Goal: Obtain resource: Download file/media

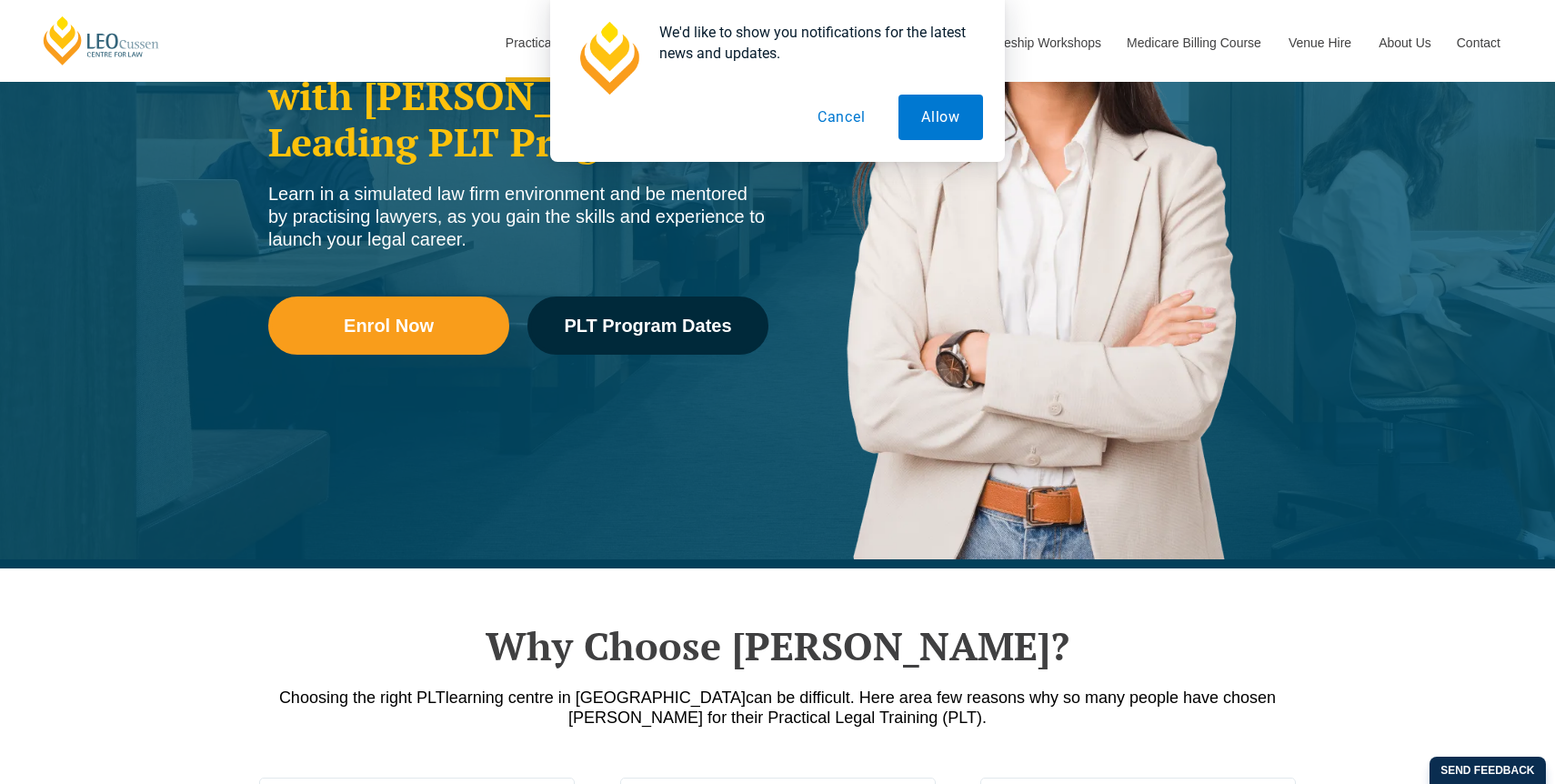
click at [854, 121] on button "Cancel" at bounding box center [841, 117] width 93 height 46
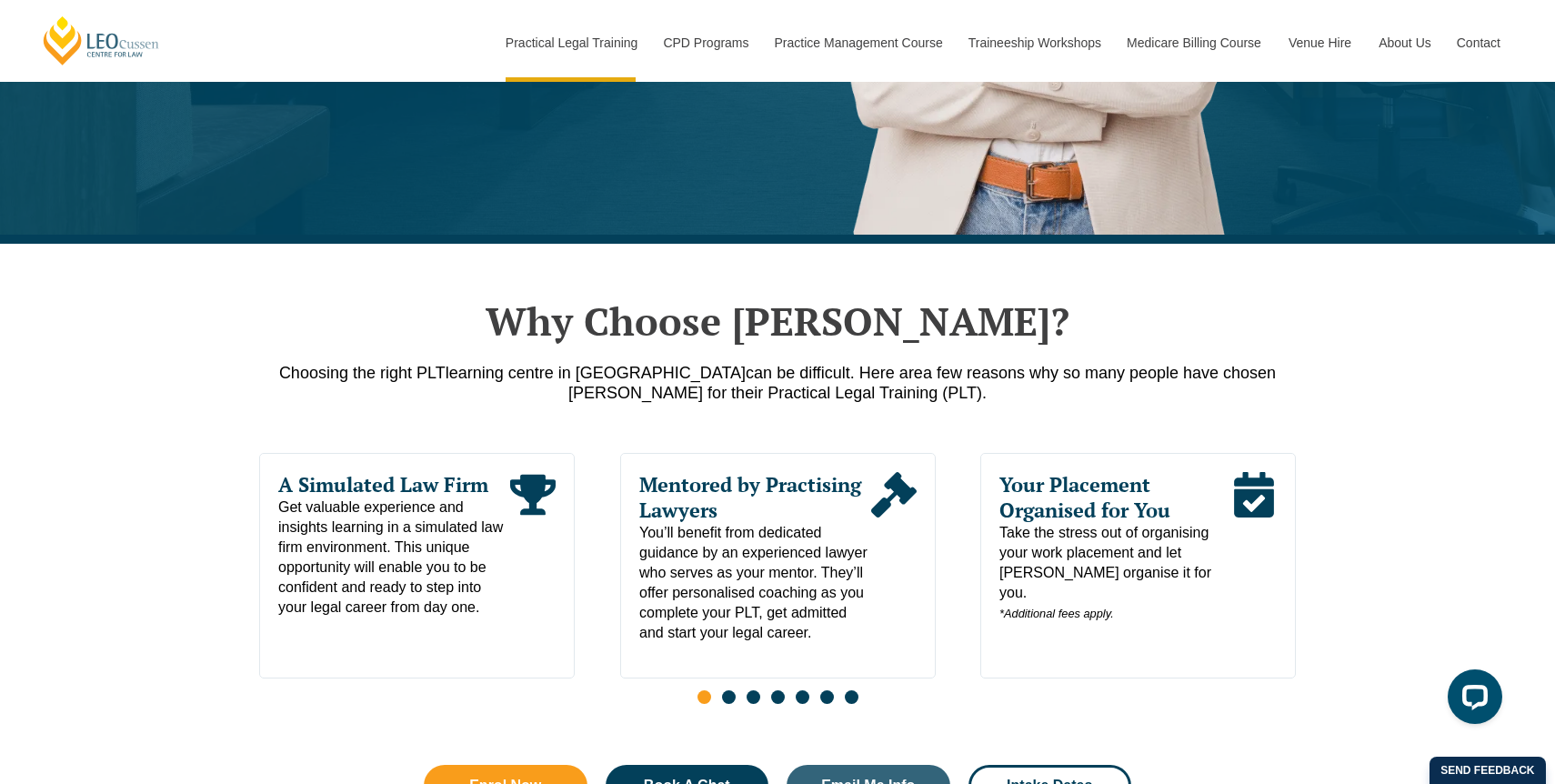
scroll to position [512, 0]
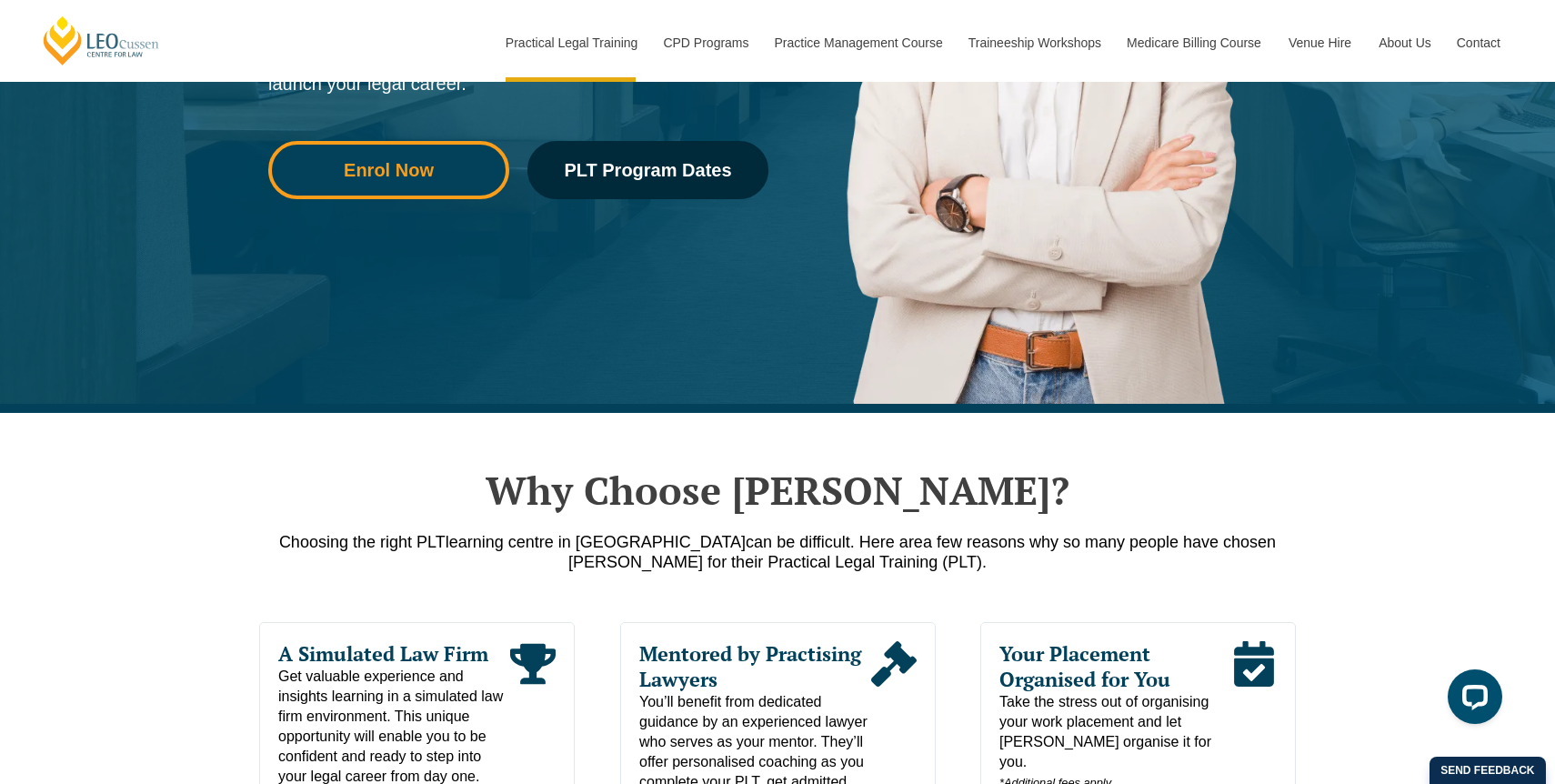
click at [406, 197] on link "Enrol Now" at bounding box center [388, 169] width 241 height 58
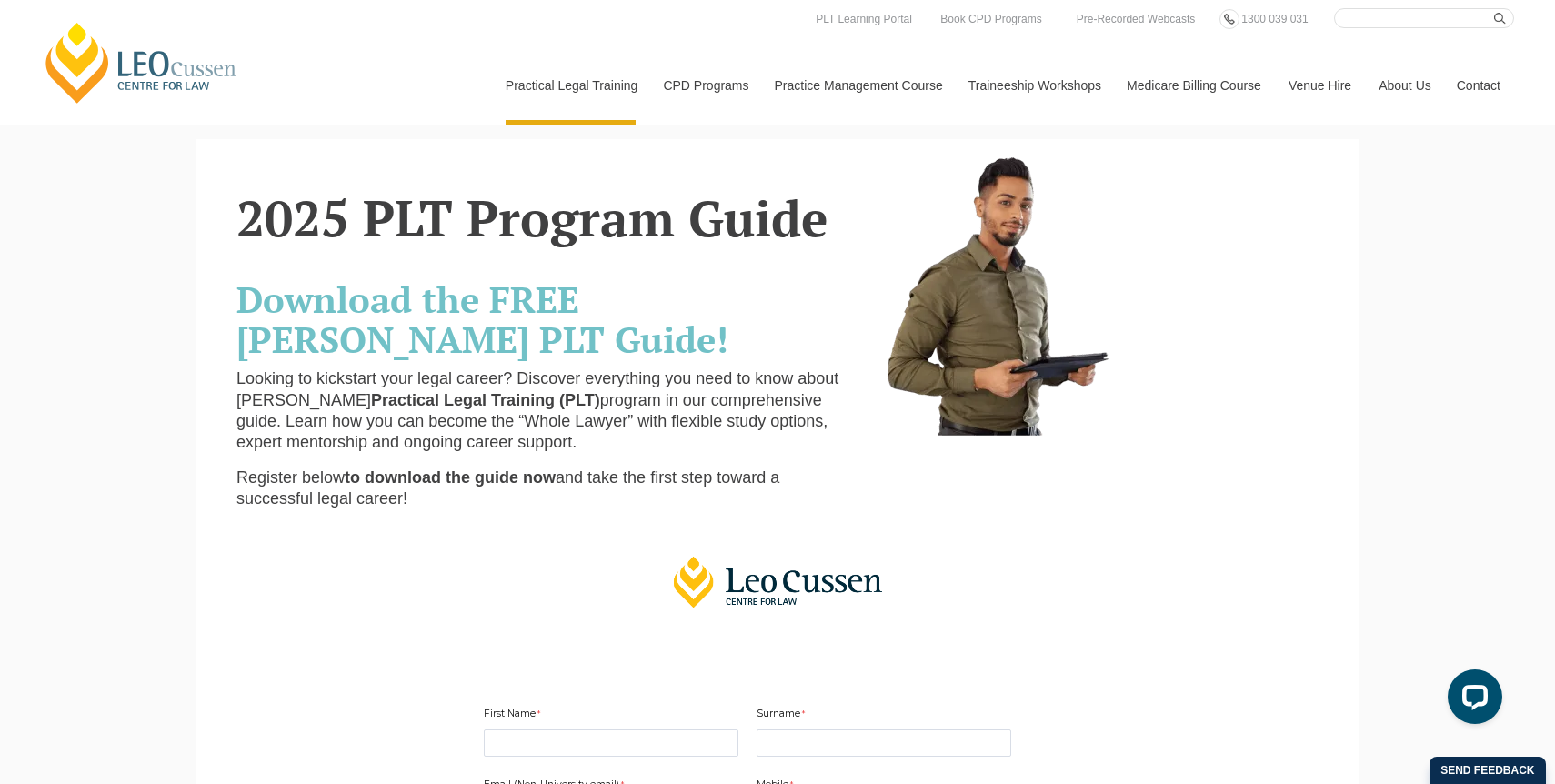
click at [381, 295] on strong "Download the FREE Leo Cussen PLT Guide!" at bounding box center [482, 319] width 492 height 88
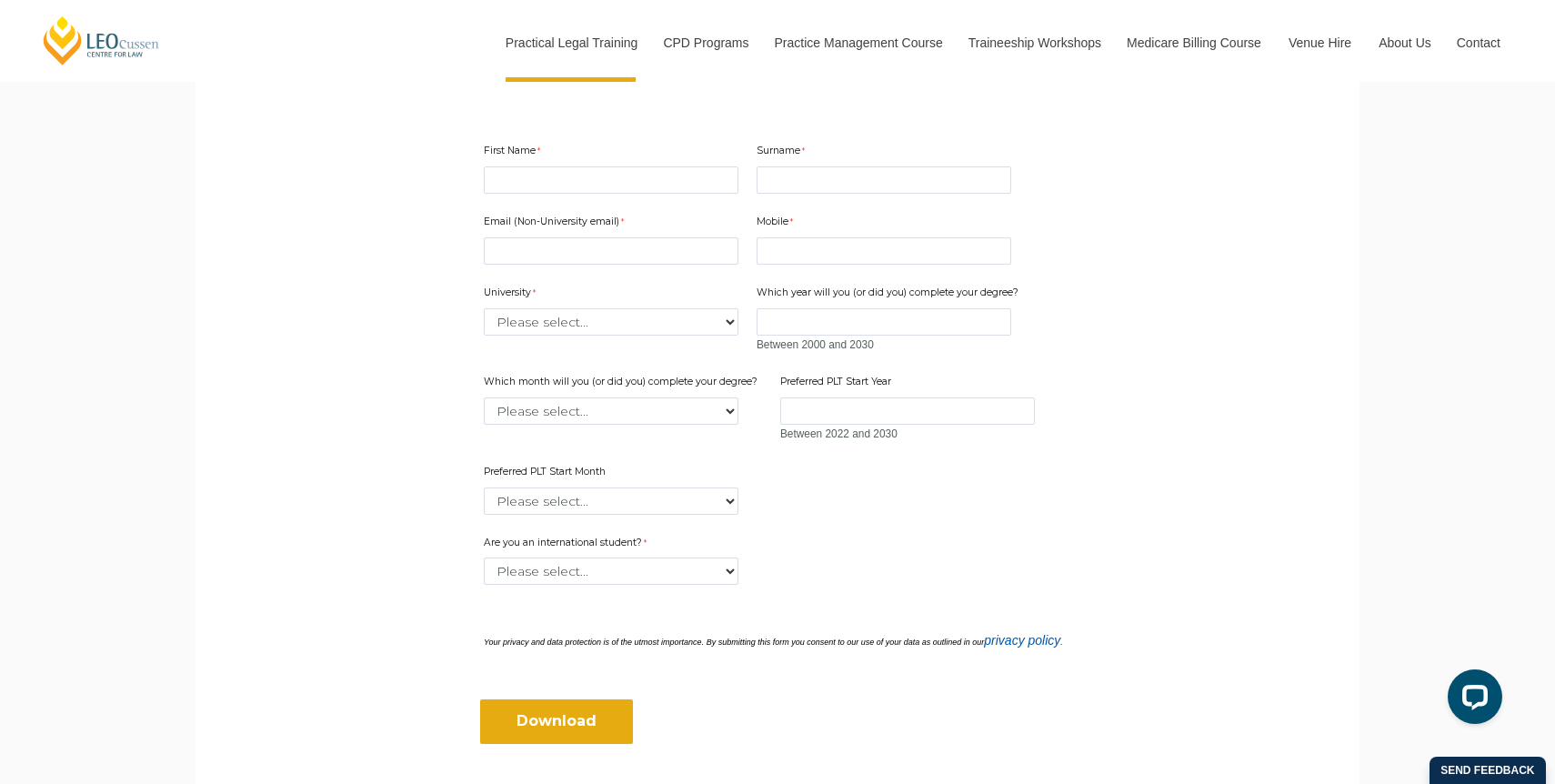
scroll to position [543, 0]
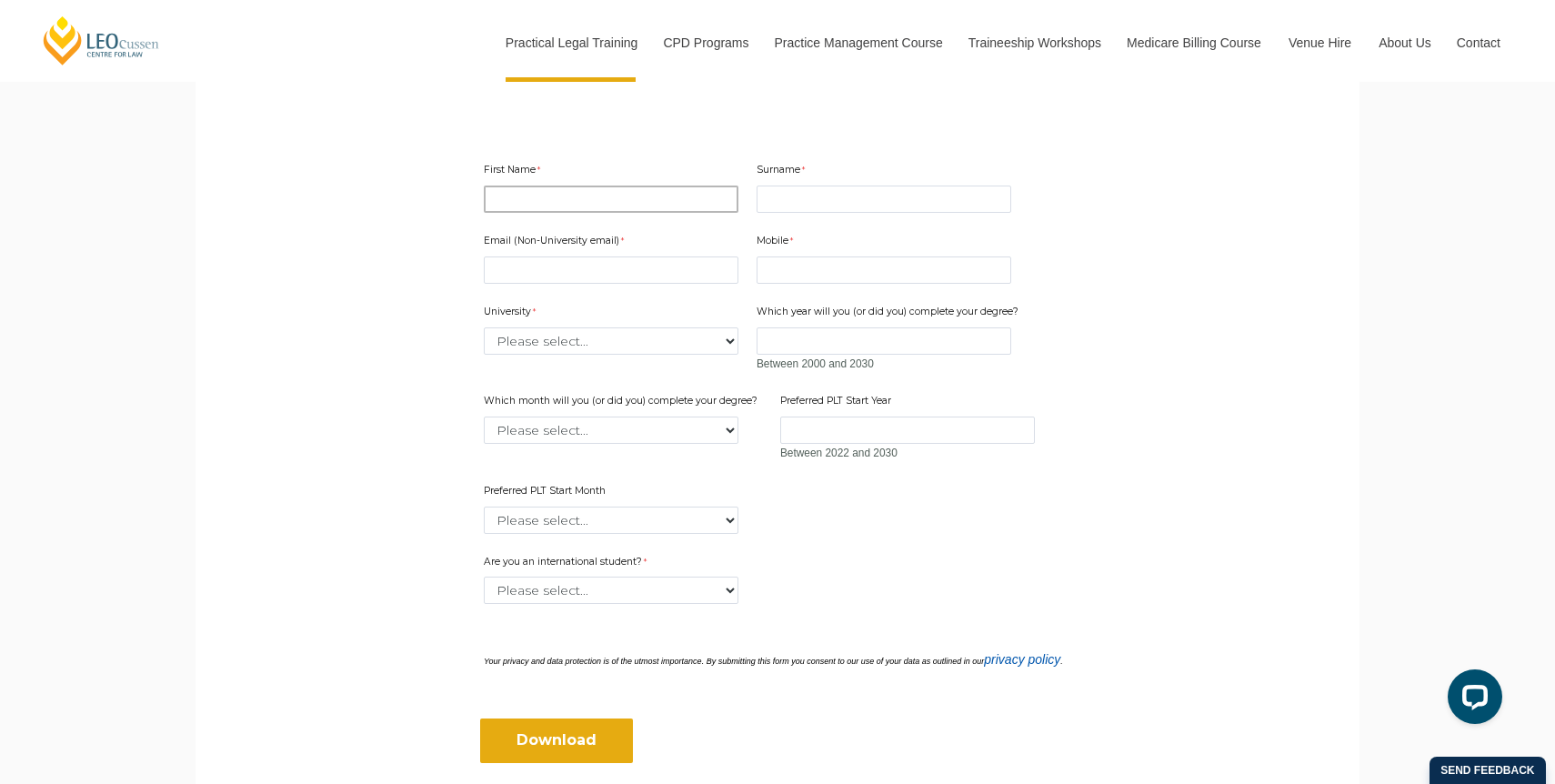
click at [583, 201] on input "First Name" at bounding box center [611, 199] width 255 height 28
type input "Jayden"
type input "Teen"
type input "jayden_teen@hotmail.com"
type input "0417208826"
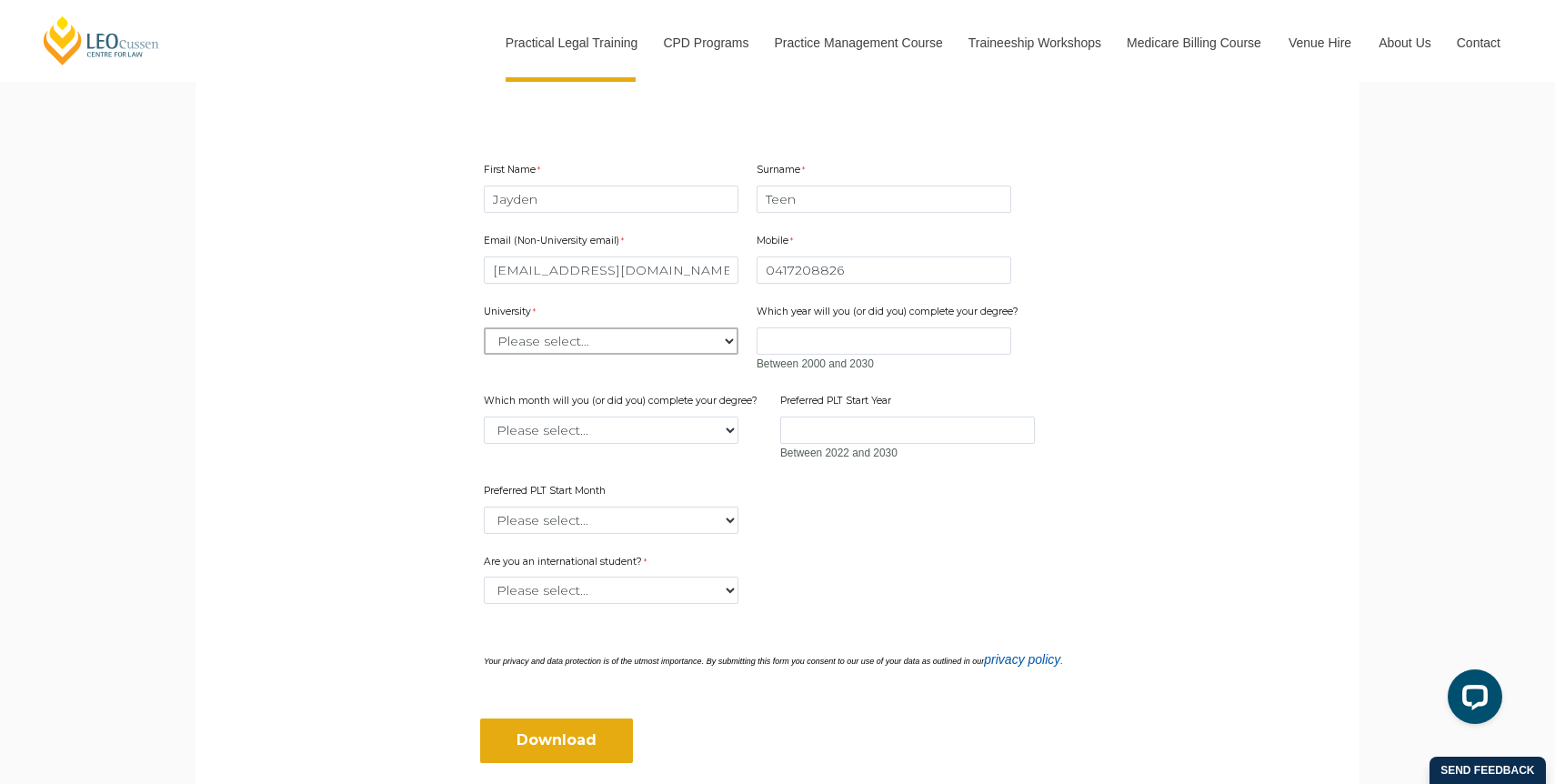
click at [629, 335] on select "Please select... Australian Catholic University Australian National University …" at bounding box center [611, 341] width 255 height 28
select select "tfa_2194"
click at [483, 327] on select "Please select... Australian Catholic University Australian National University …" at bounding box center [611, 341] width 255 height 28
click at [827, 347] on input "Which year will you (or did you) complete your degree?" at bounding box center [884, 341] width 255 height 28
type input "2026"
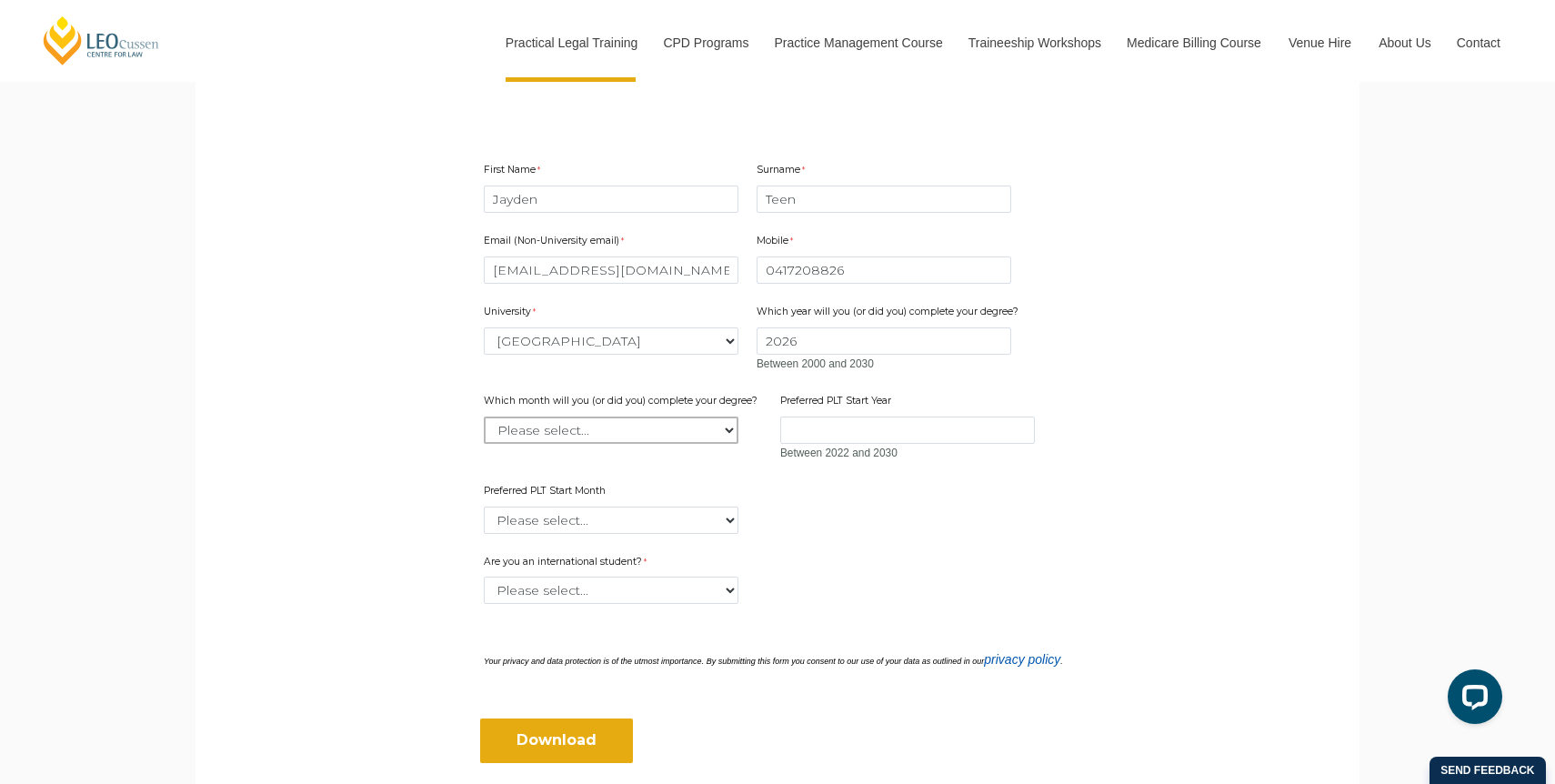
click at [705, 420] on select "Please select... January February March April May June July August September Oc…" at bounding box center [611, 430] width 255 height 28
select select "tfa_2229"
click at [483, 417] on select "Please select... January February March April May June July August September Oc…" at bounding box center [611, 430] width 255 height 28
click at [840, 434] on input "Preferred PLT Start Year" at bounding box center [908, 430] width 255 height 28
type input "2027"
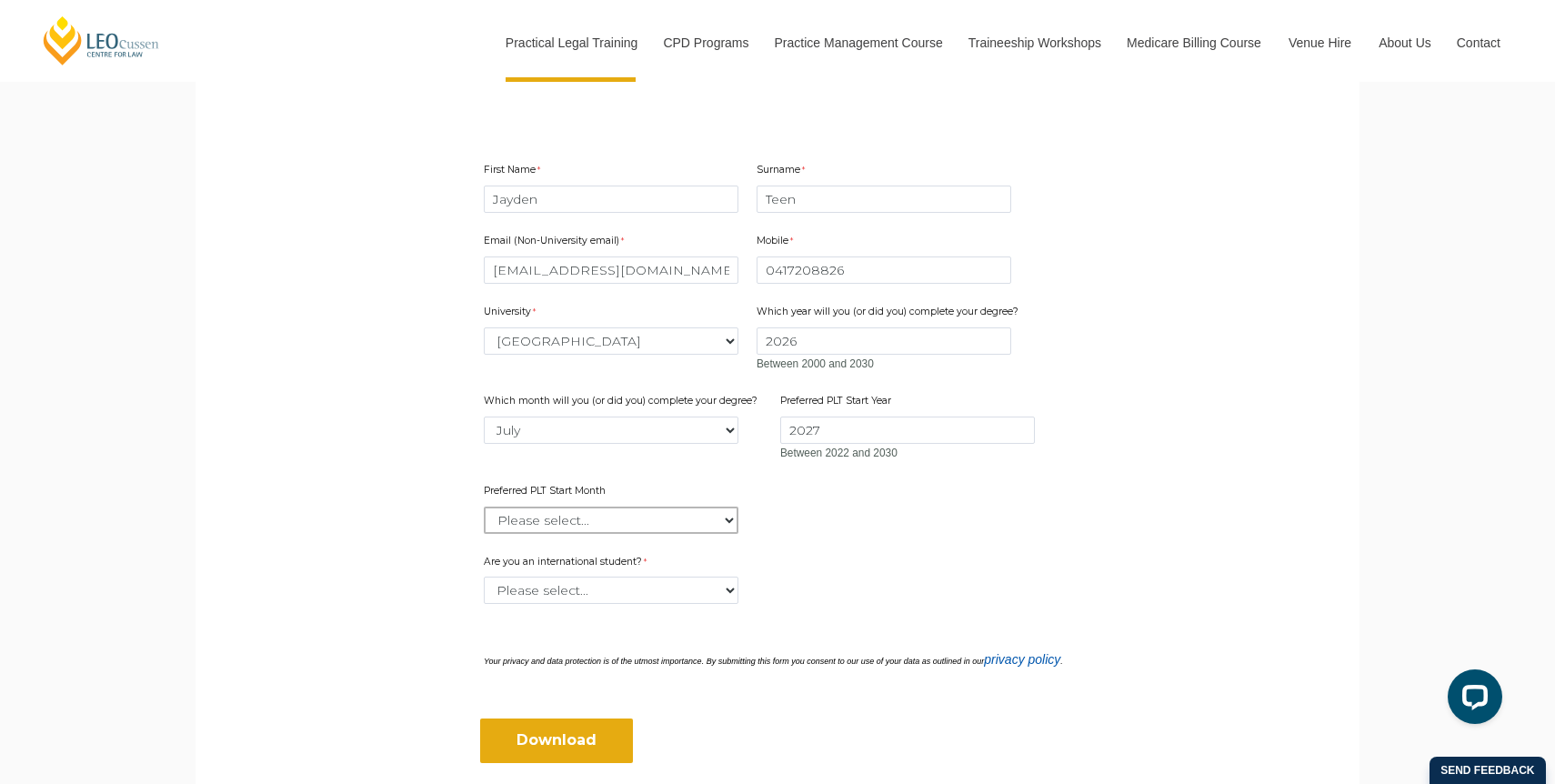
click at [609, 506] on select "Please select... January February March April May June July August September Oc…" at bounding box center [611, 519] width 255 height 28
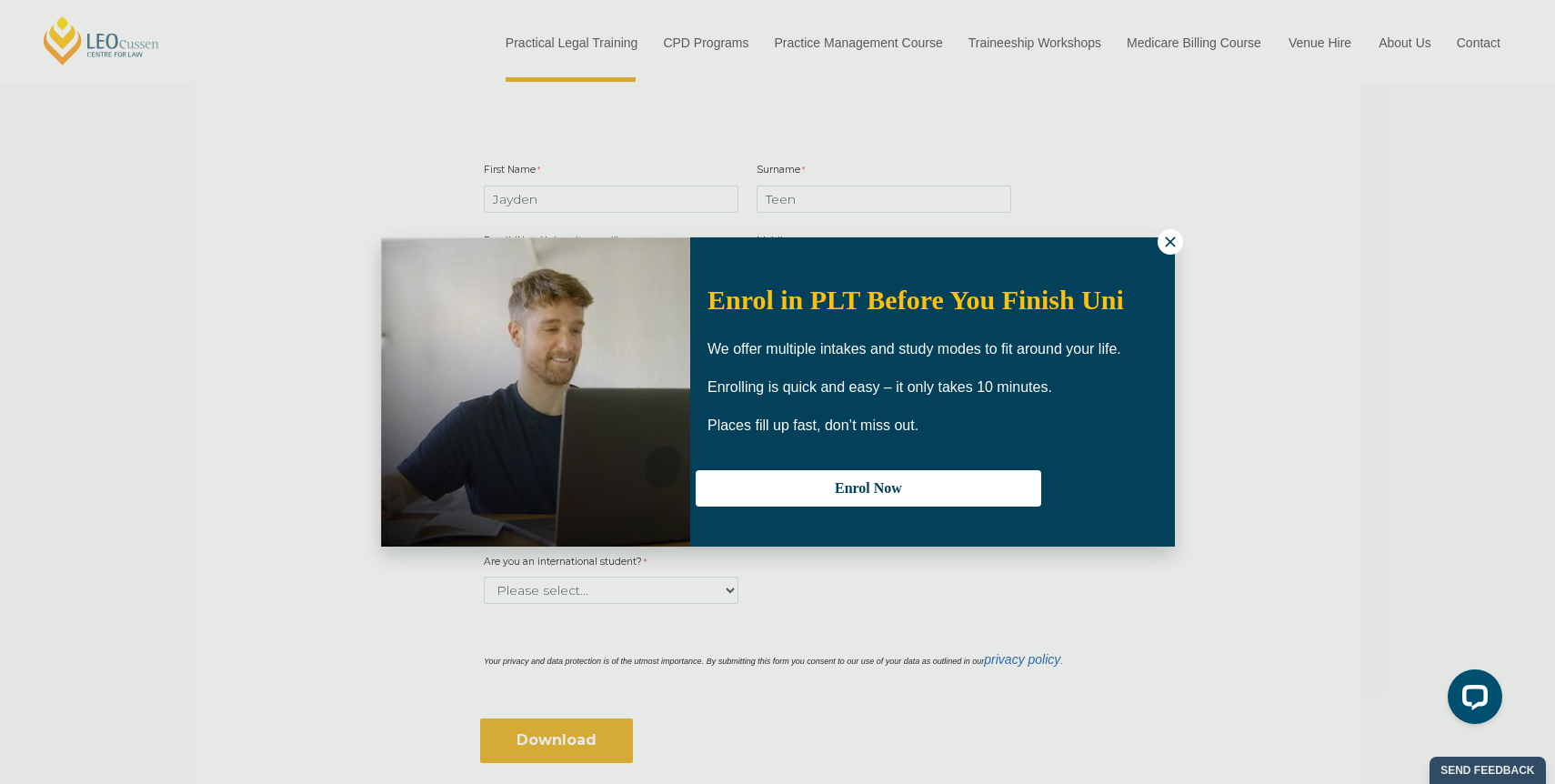
click at [1165, 245] on icon at bounding box center [1170, 241] width 10 height 10
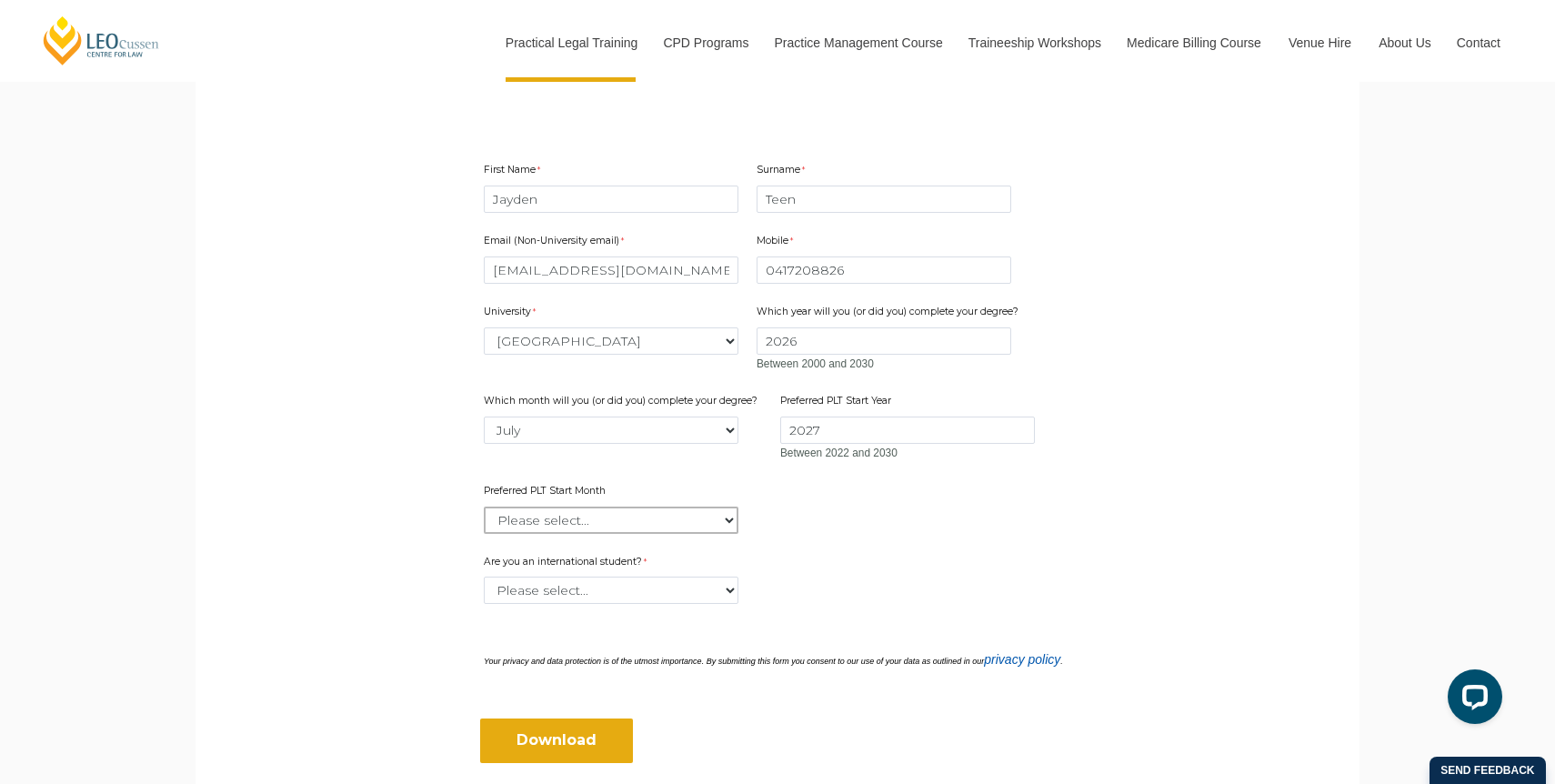
click at [562, 514] on select "Please select... January February March April May June July August September Oc…" at bounding box center [611, 519] width 255 height 28
select select "tfa_2378"
click at [483, 506] on select "Please select... January February March April May June July August September Oc…" at bounding box center [611, 519] width 255 height 28
click at [647, 578] on select "Please select... Yes No" at bounding box center [611, 590] width 255 height 28
select select "tfa_60"
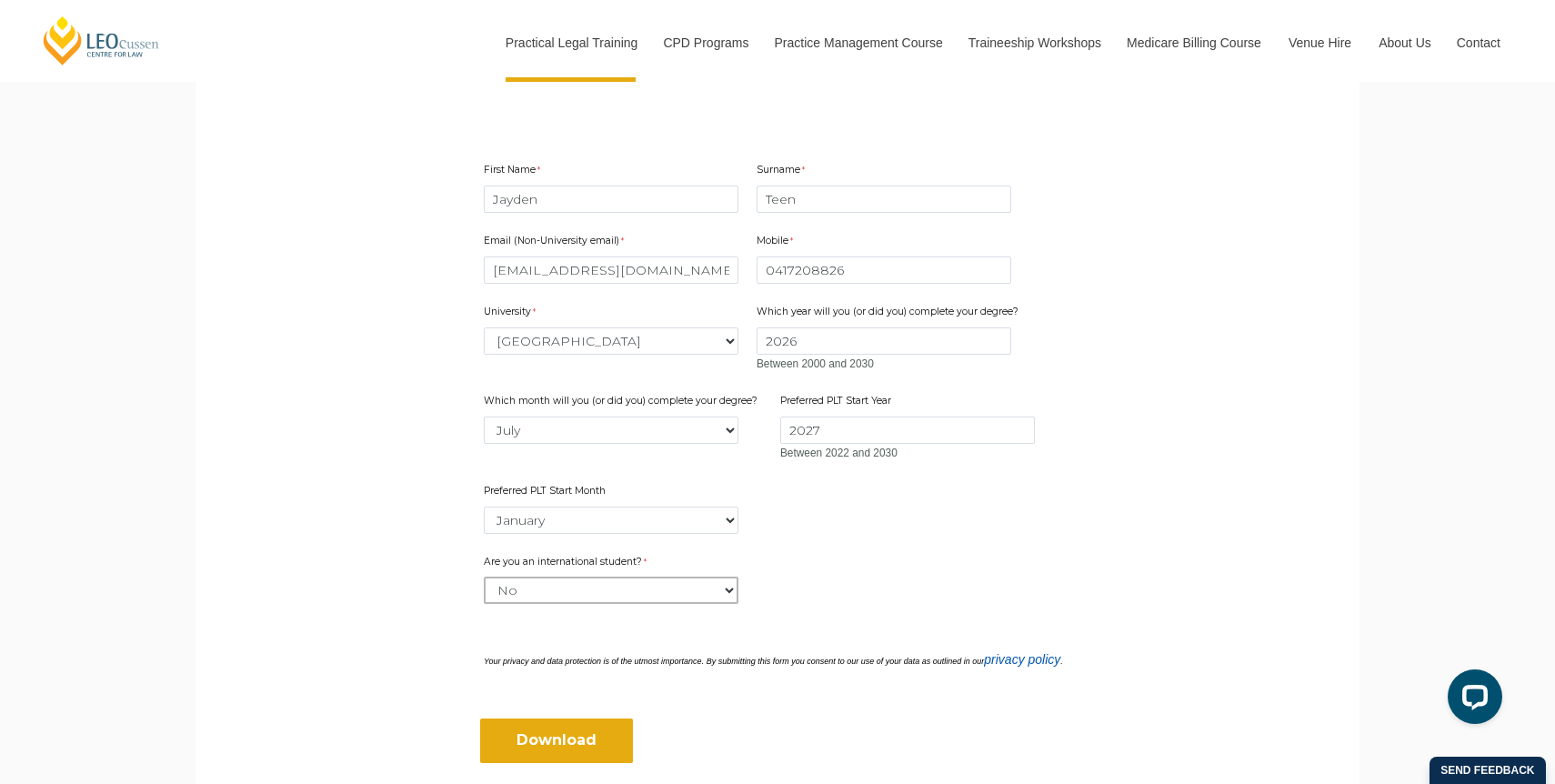
click at [483, 577] on select "Please select... Yes No" at bounding box center [611, 590] width 255 height 28
click at [593, 749] on input "Download" at bounding box center [557, 740] width 153 height 44
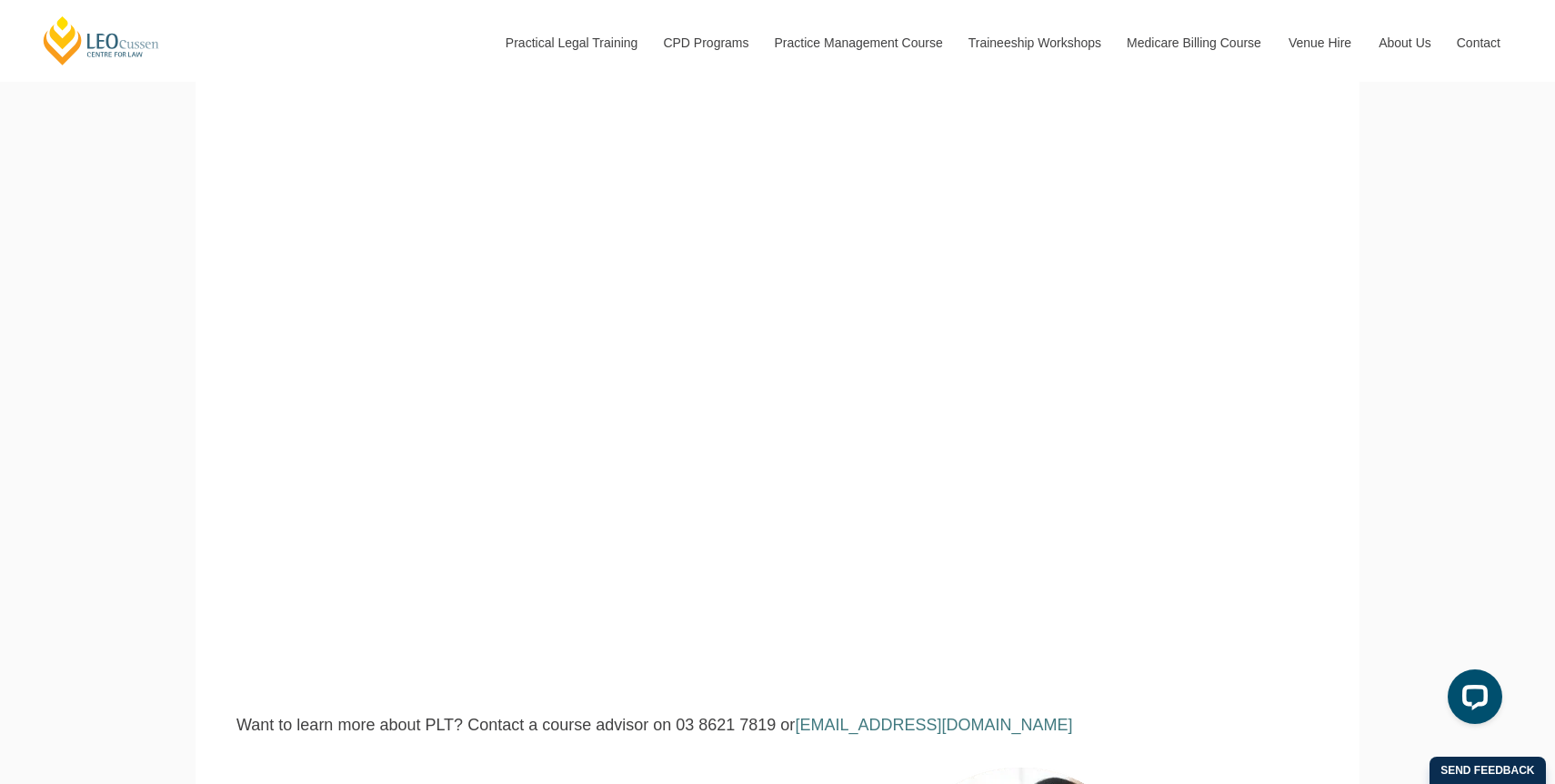
scroll to position [284, 0]
